Goal: Transaction & Acquisition: Register for event/course

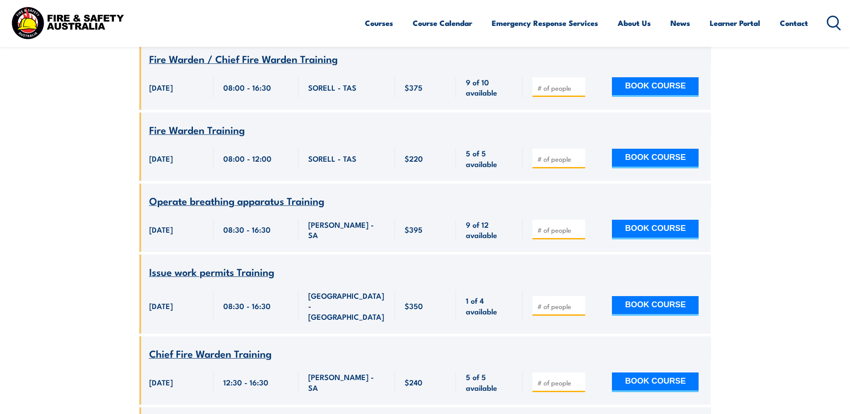
scroll to position [11023, 0]
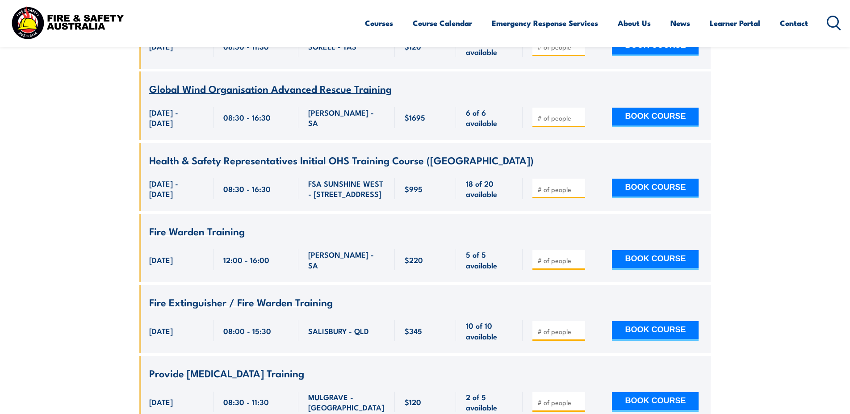
scroll to position [12070, 0]
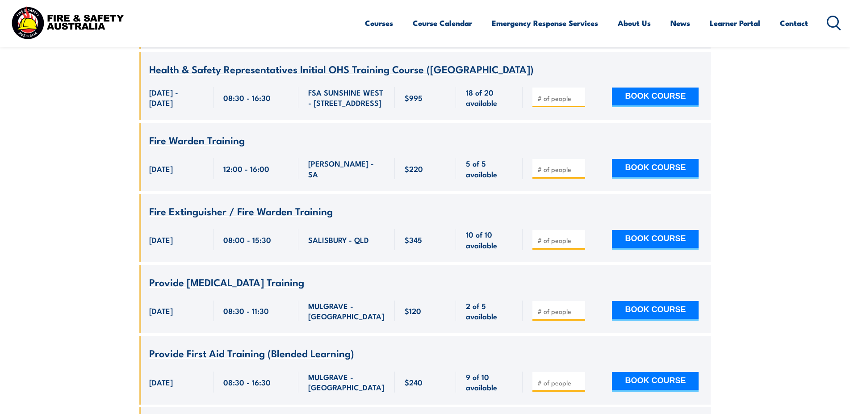
type input "1"
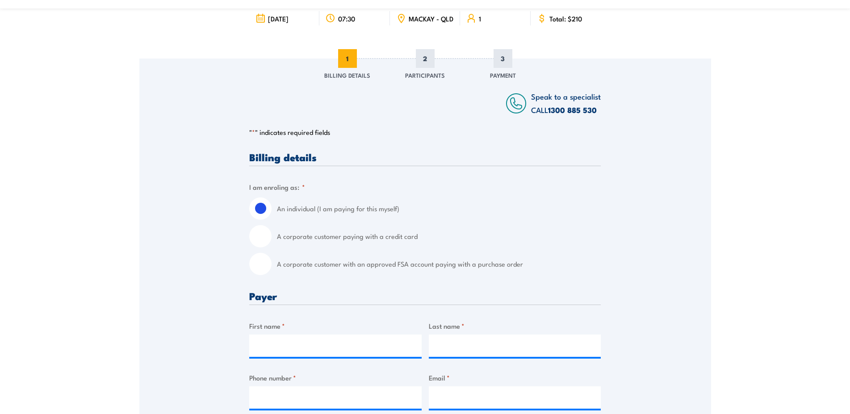
scroll to position [137, 0]
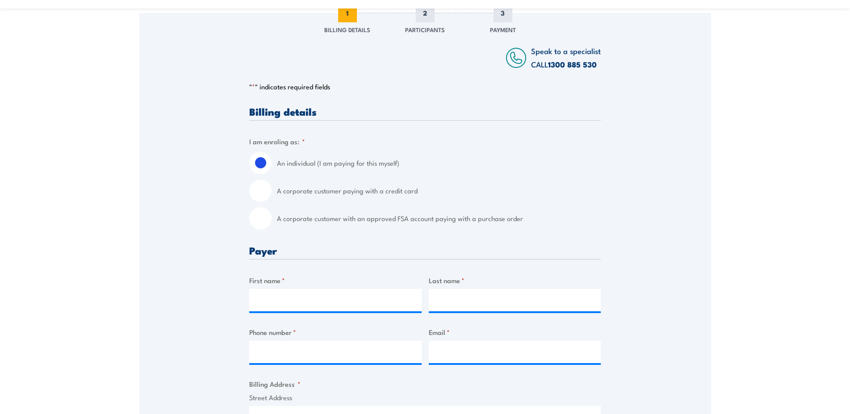
click at [266, 221] on input "A corporate customer with an approved FSA account paying with a purchase order" at bounding box center [260, 218] width 22 height 22
radio input "true"
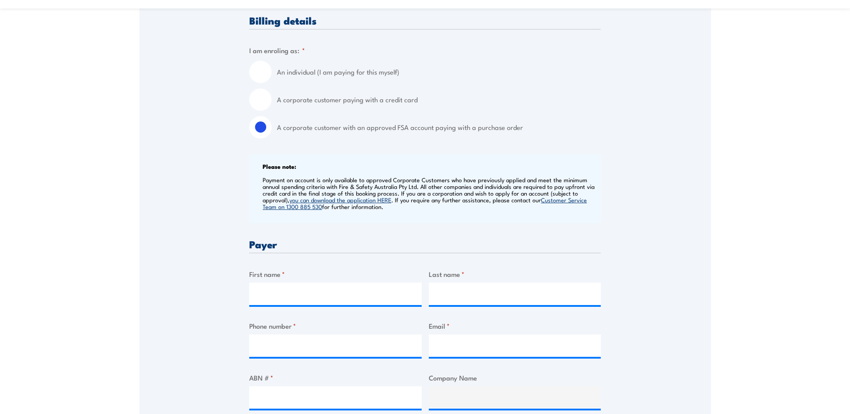
scroll to position [273, 0]
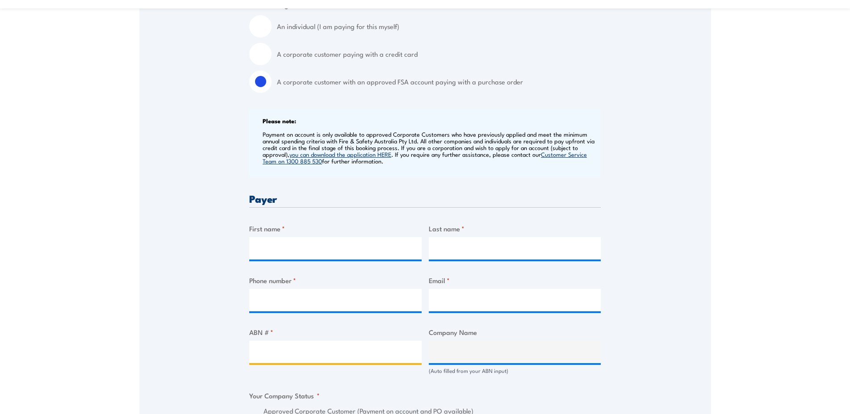
click at [292, 359] on input "ABN # *" at bounding box center [335, 352] width 172 height 22
paste input "51 078 624 281"
type input "51 078 624 281"
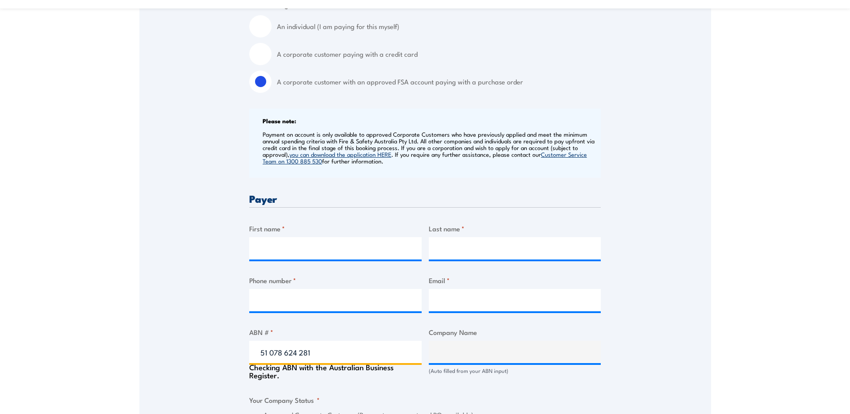
type input "EMECO INTERNATIONAL PTY LIMITED"
radio input "true"
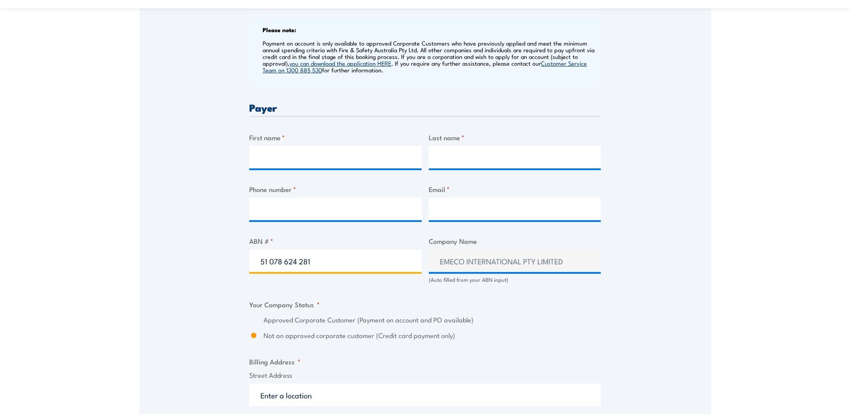
scroll to position [455, 0]
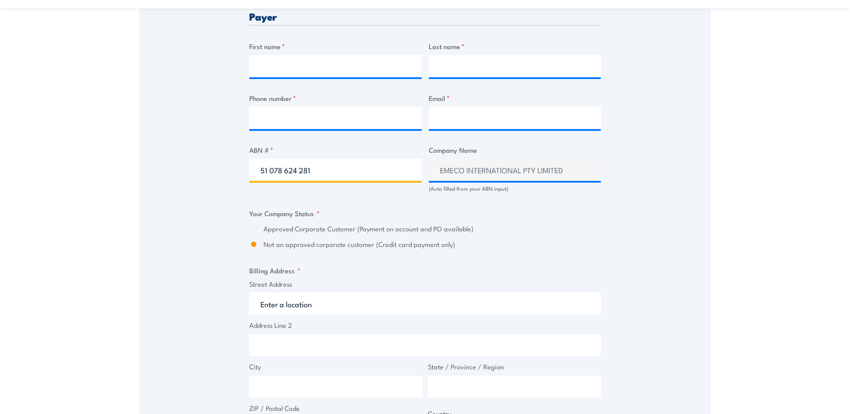
type input "51 078 624 281"
click at [783, 272] on section "Work safely at heights Training 3 September 2025 1" at bounding box center [425, 182] width 850 height 1186
